Goal: Navigation & Orientation: Find specific page/section

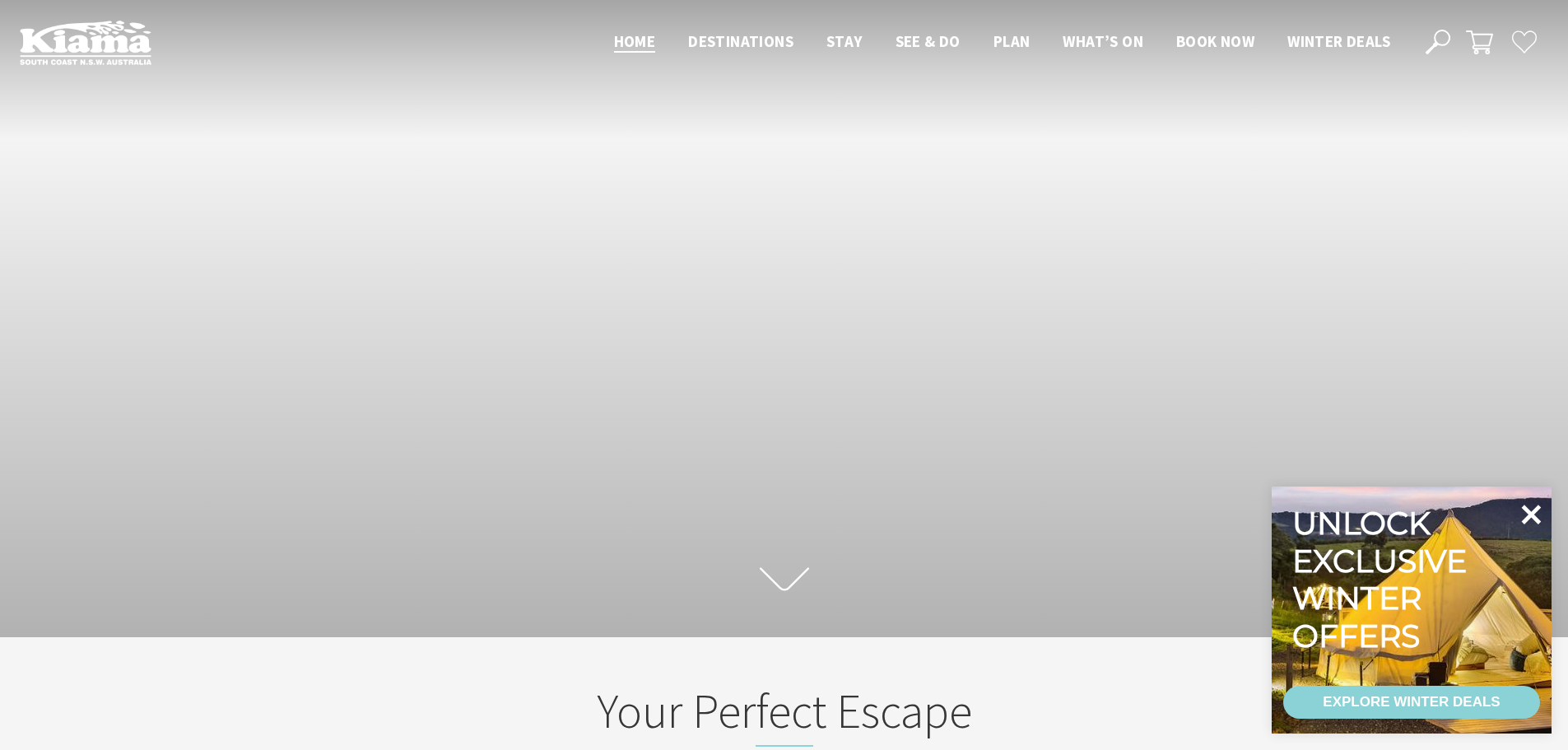
click at [1538, 517] on icon at bounding box center [1531, 515] width 40 height 40
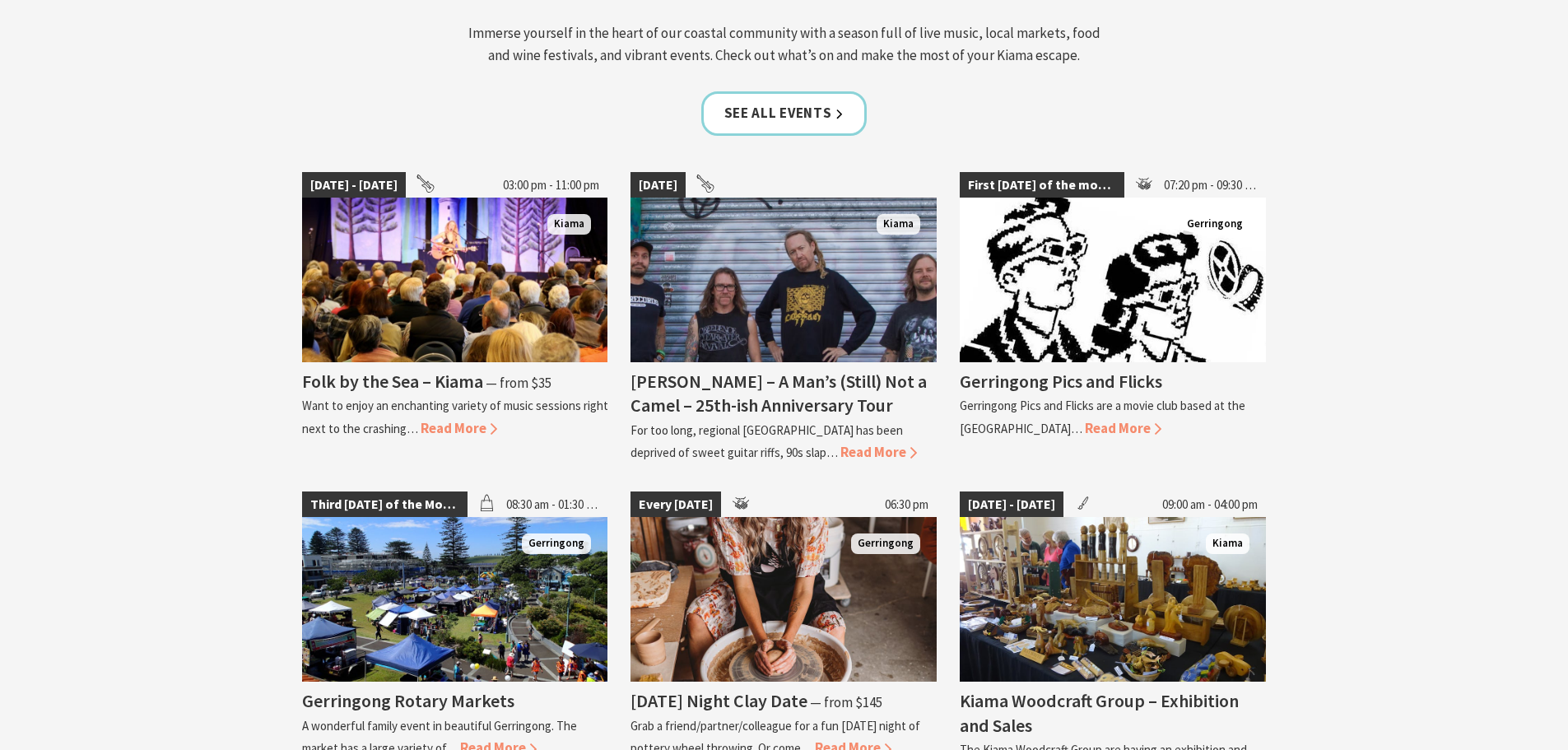
scroll to position [1811, 0]
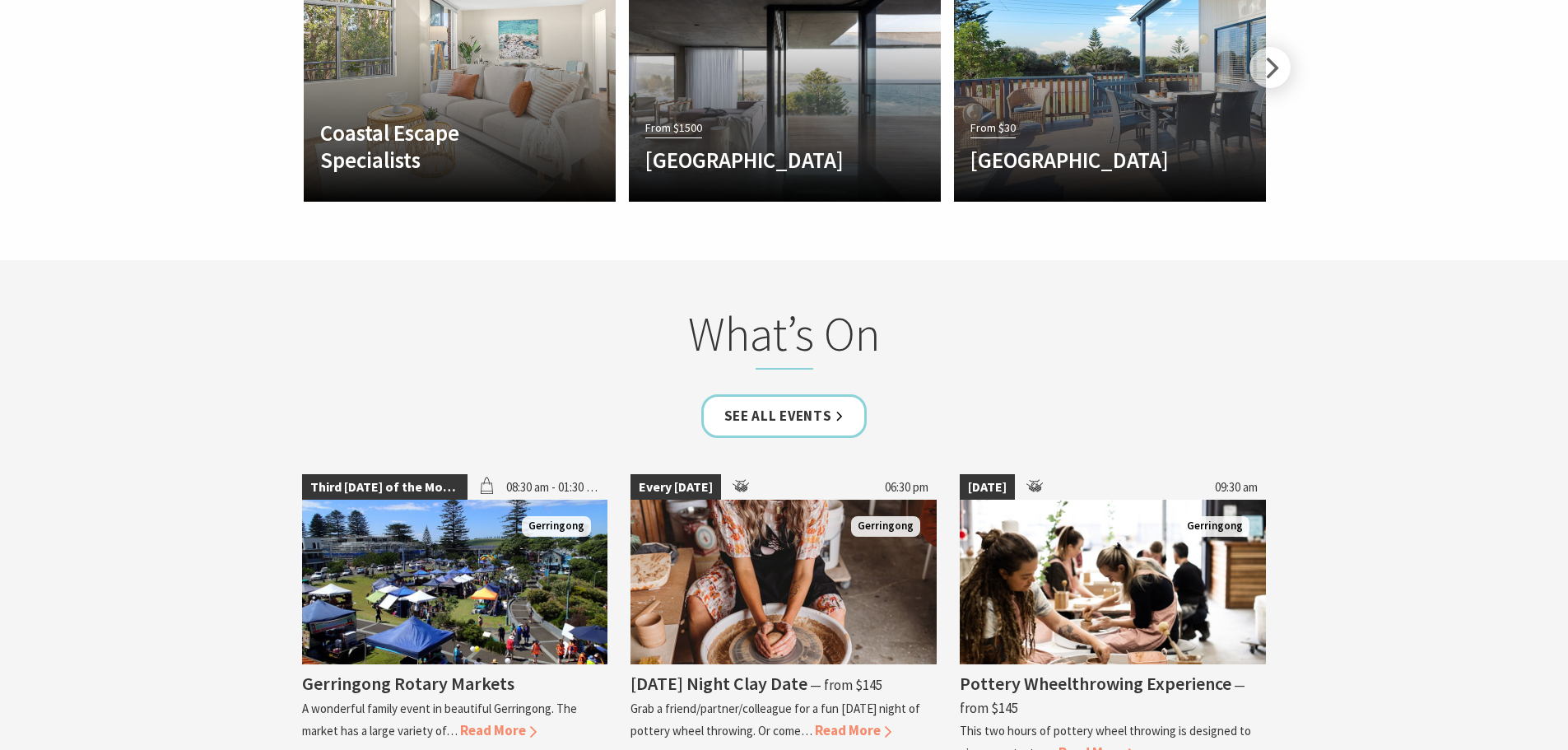
scroll to position [3458, 0]
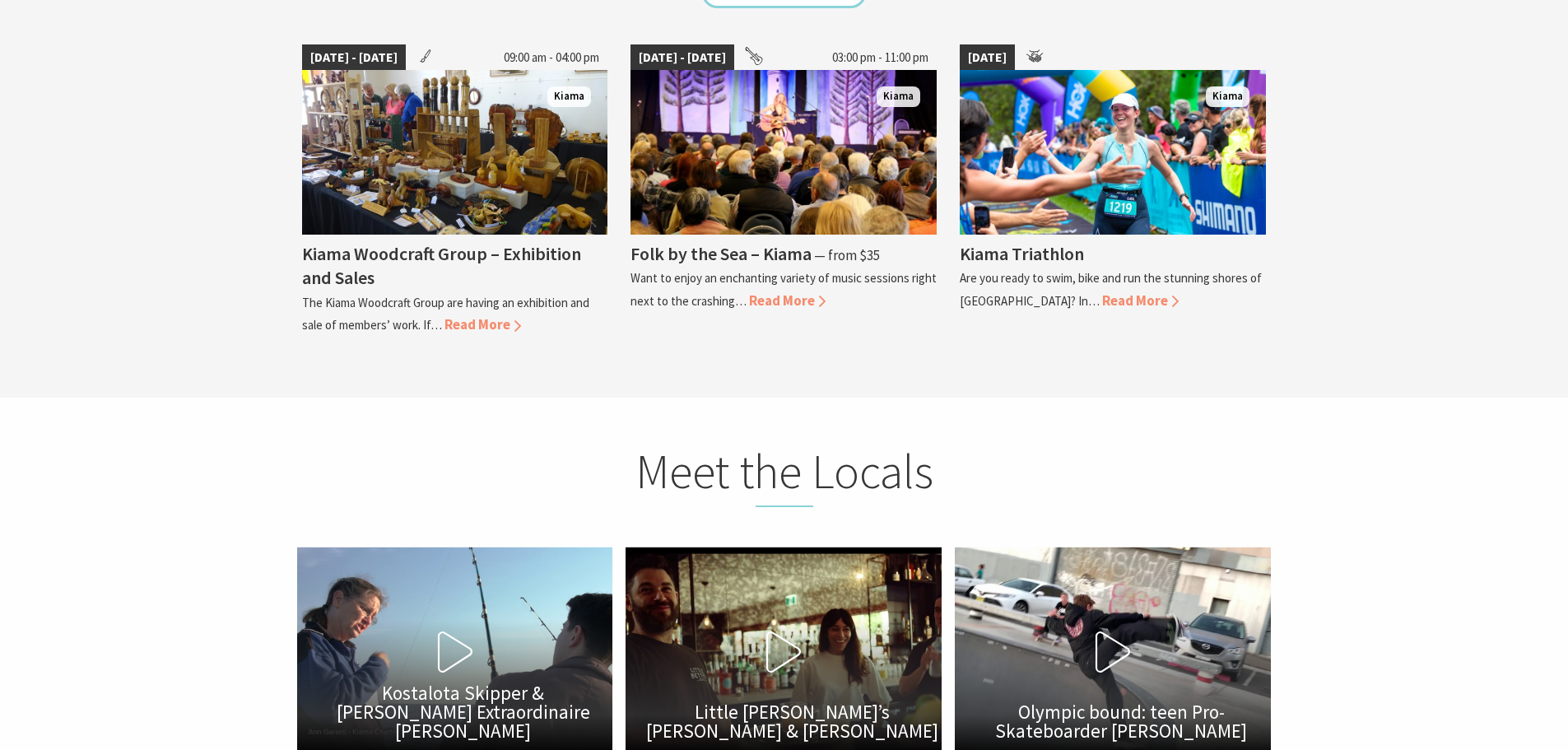
scroll to position [4528, 0]
